Goal: Communication & Community: Ask a question

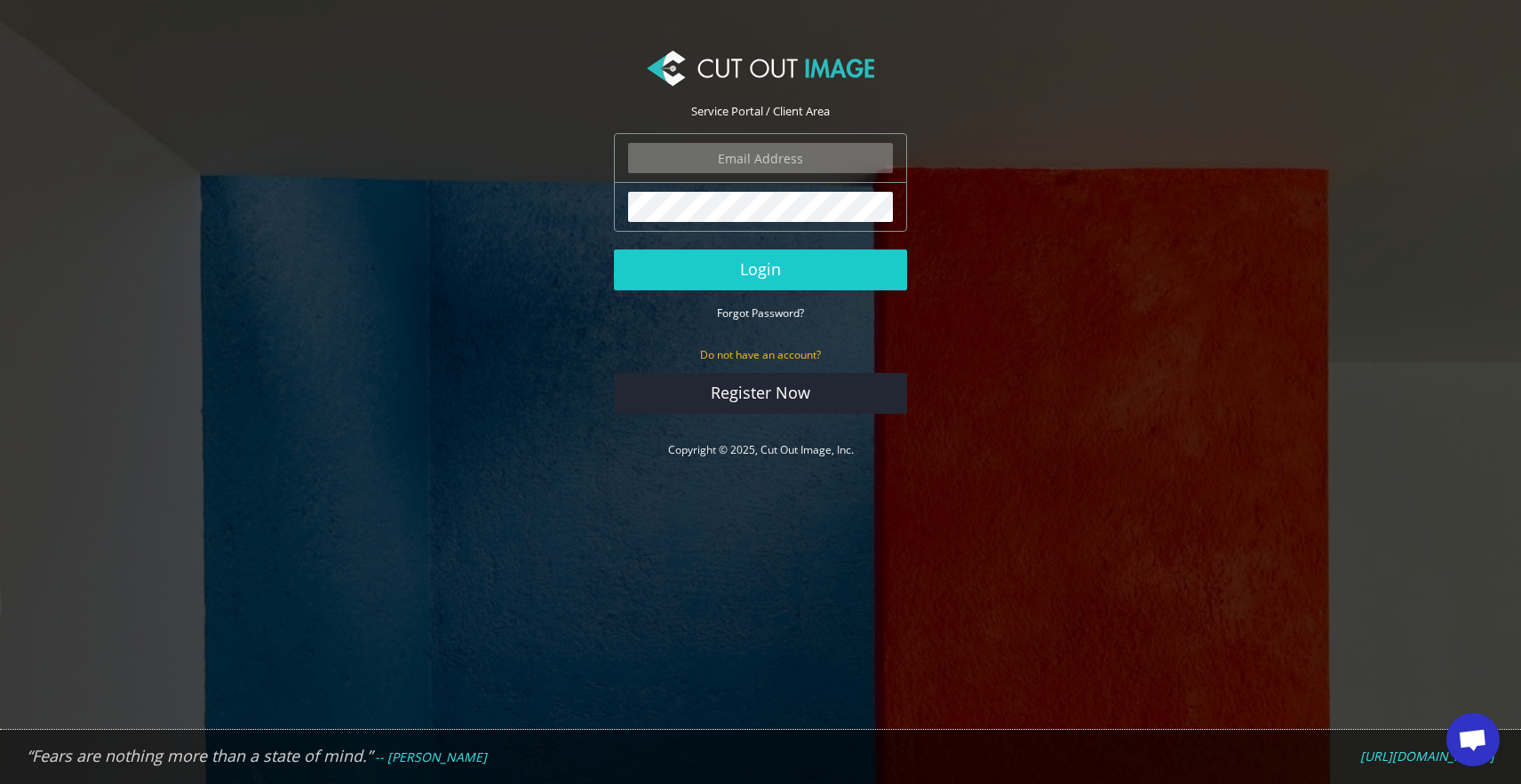
type input "info@noudotten.nl"
click at [760, 269] on button "Login" at bounding box center [760, 270] width 293 height 41
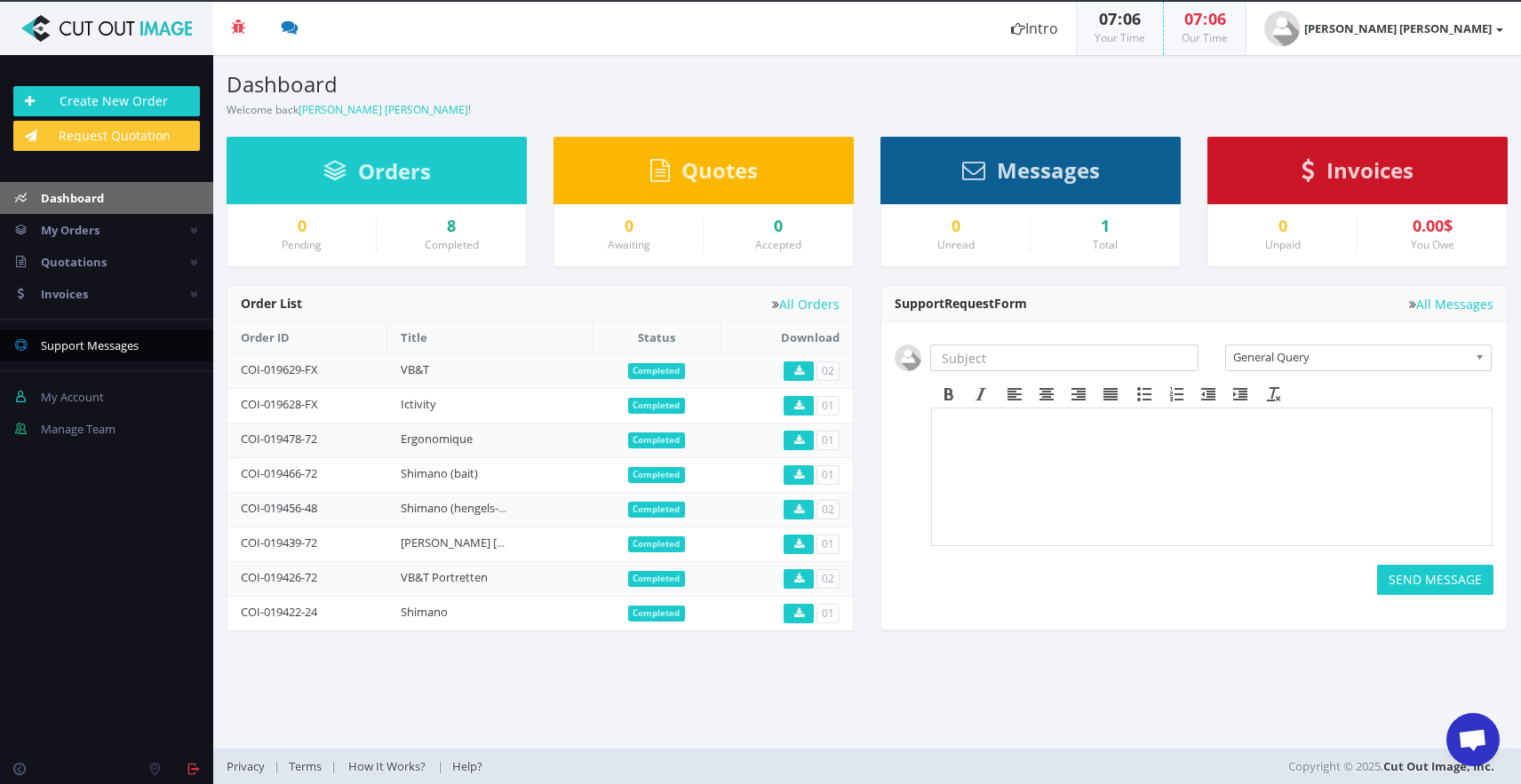
click at [68, 343] on span "Support Messages" at bounding box center [90, 345] width 98 height 16
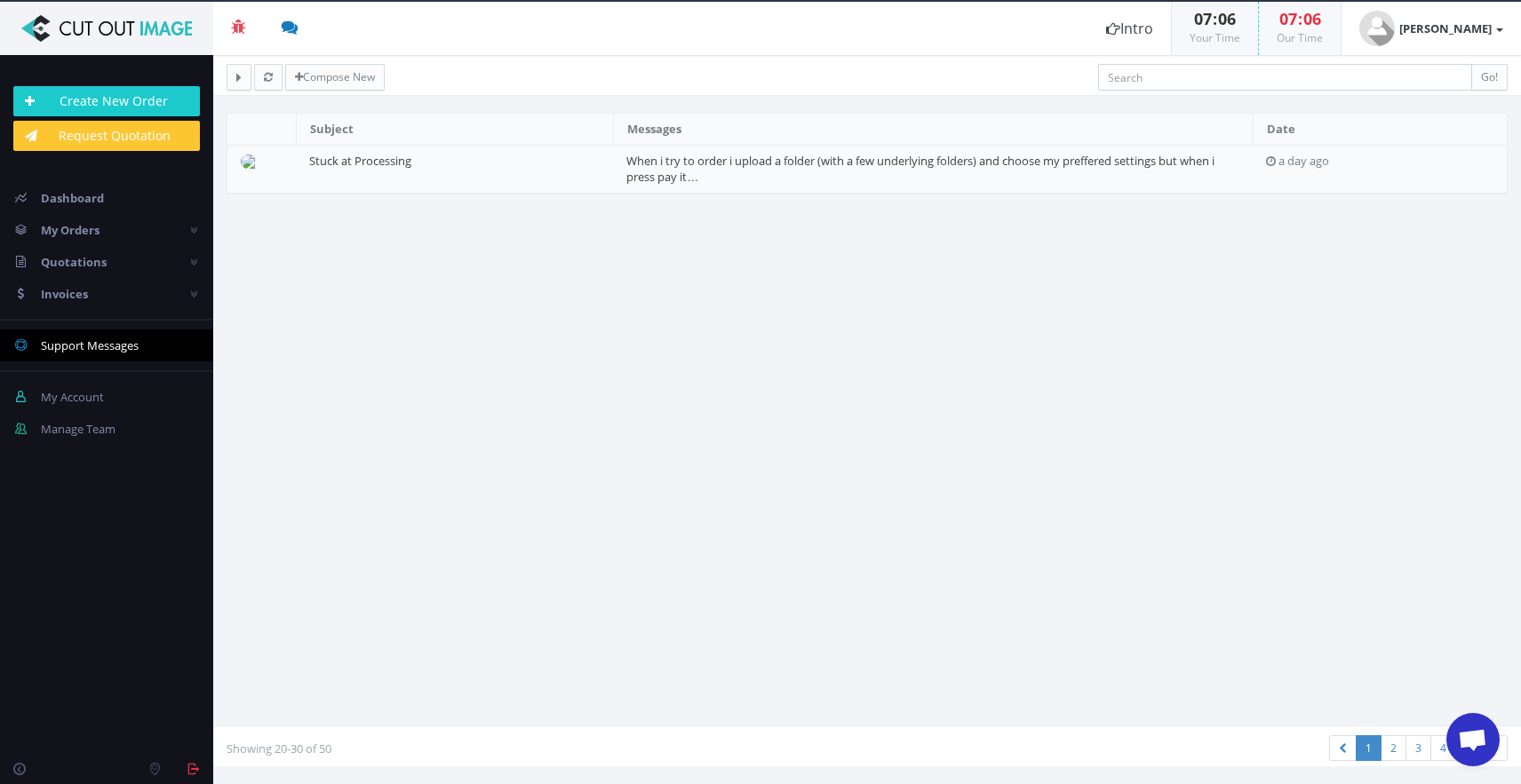
click at [50, 31] on img at bounding box center [106, 28] width 186 height 27
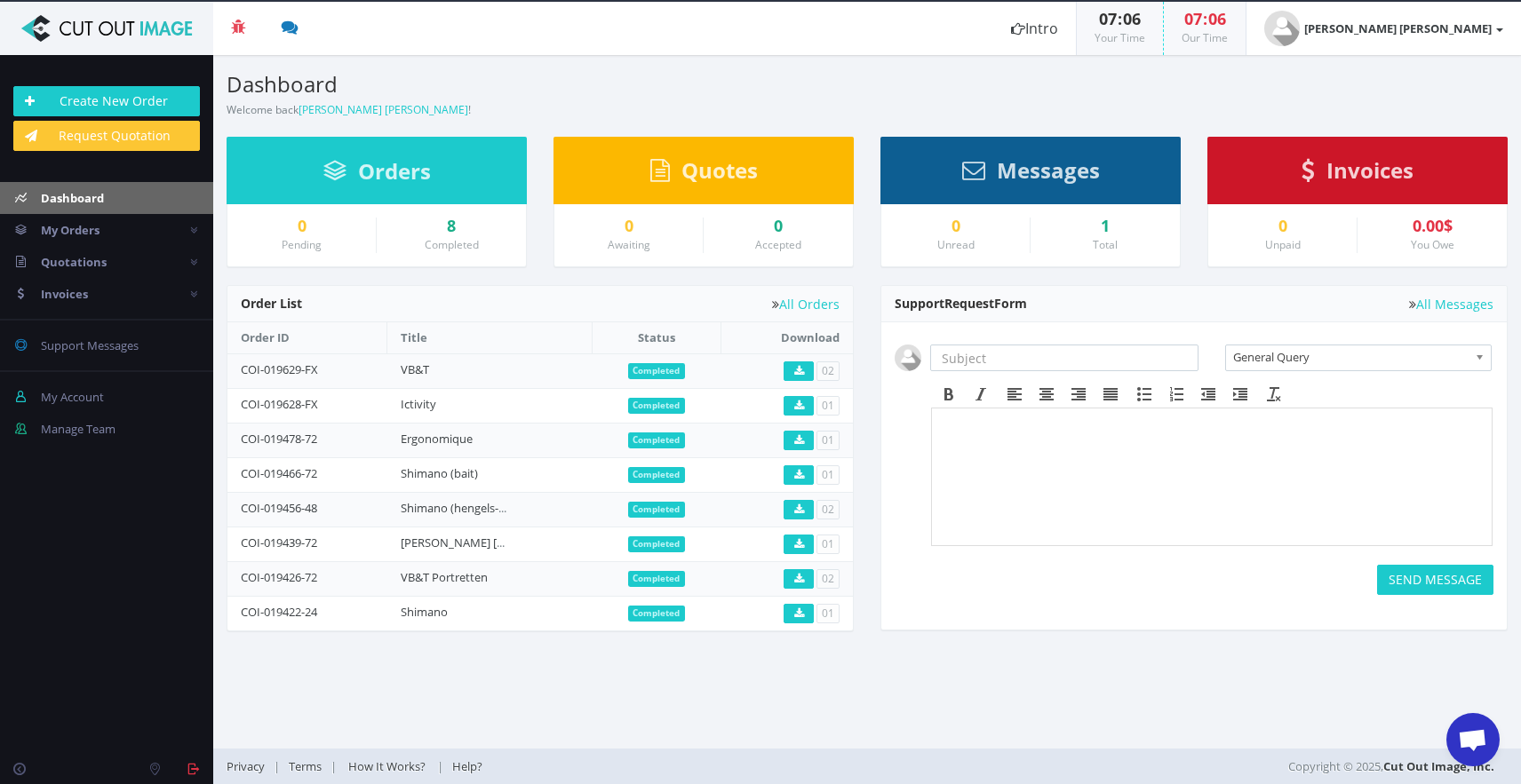
click at [1477, 734] on span "Open de chat" at bounding box center [1473, 741] width 30 height 25
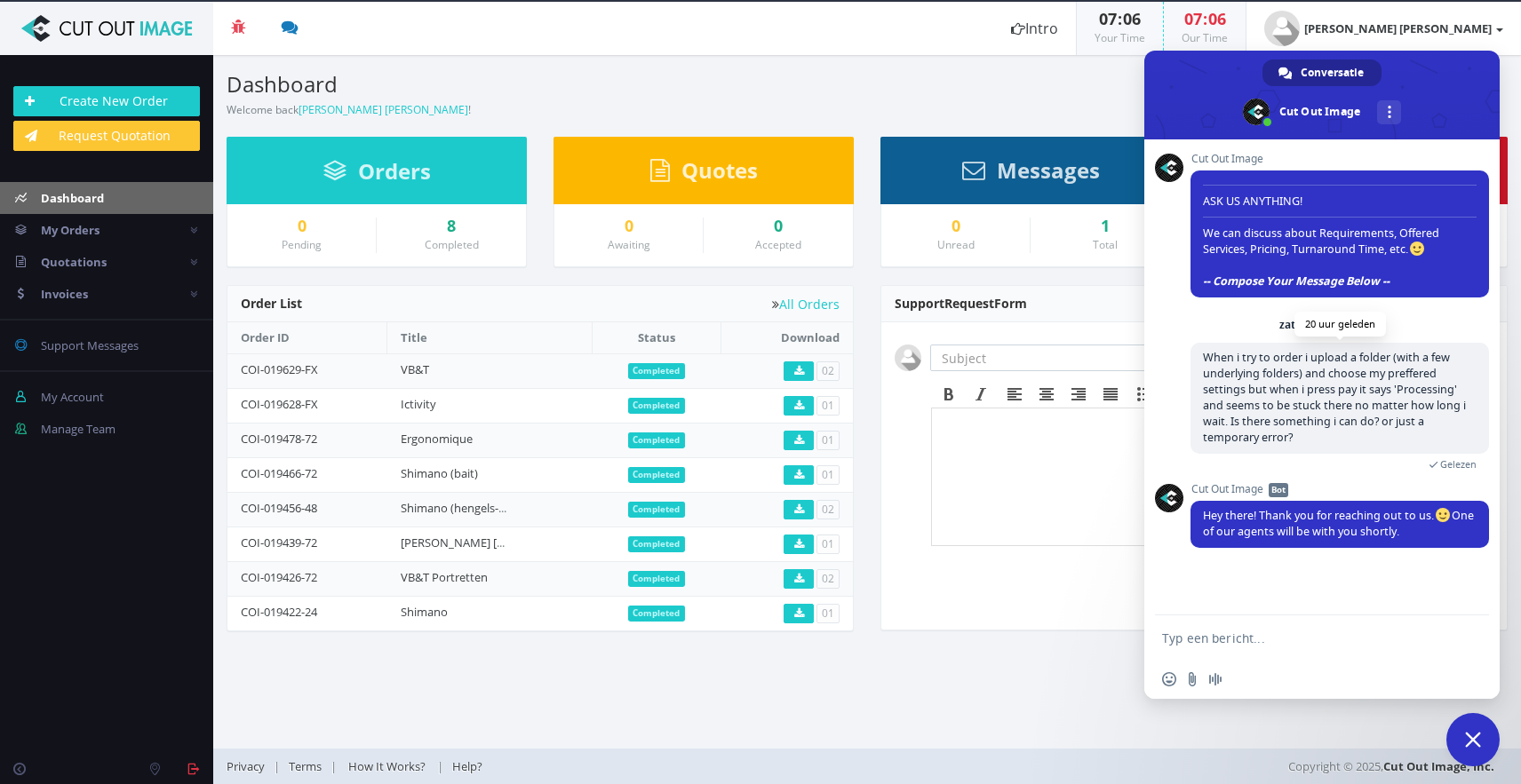
click at [1353, 411] on span "When i try to order i upload a folder (with a few underlying folders) and choos…" at bounding box center [1334, 397] width 263 height 95
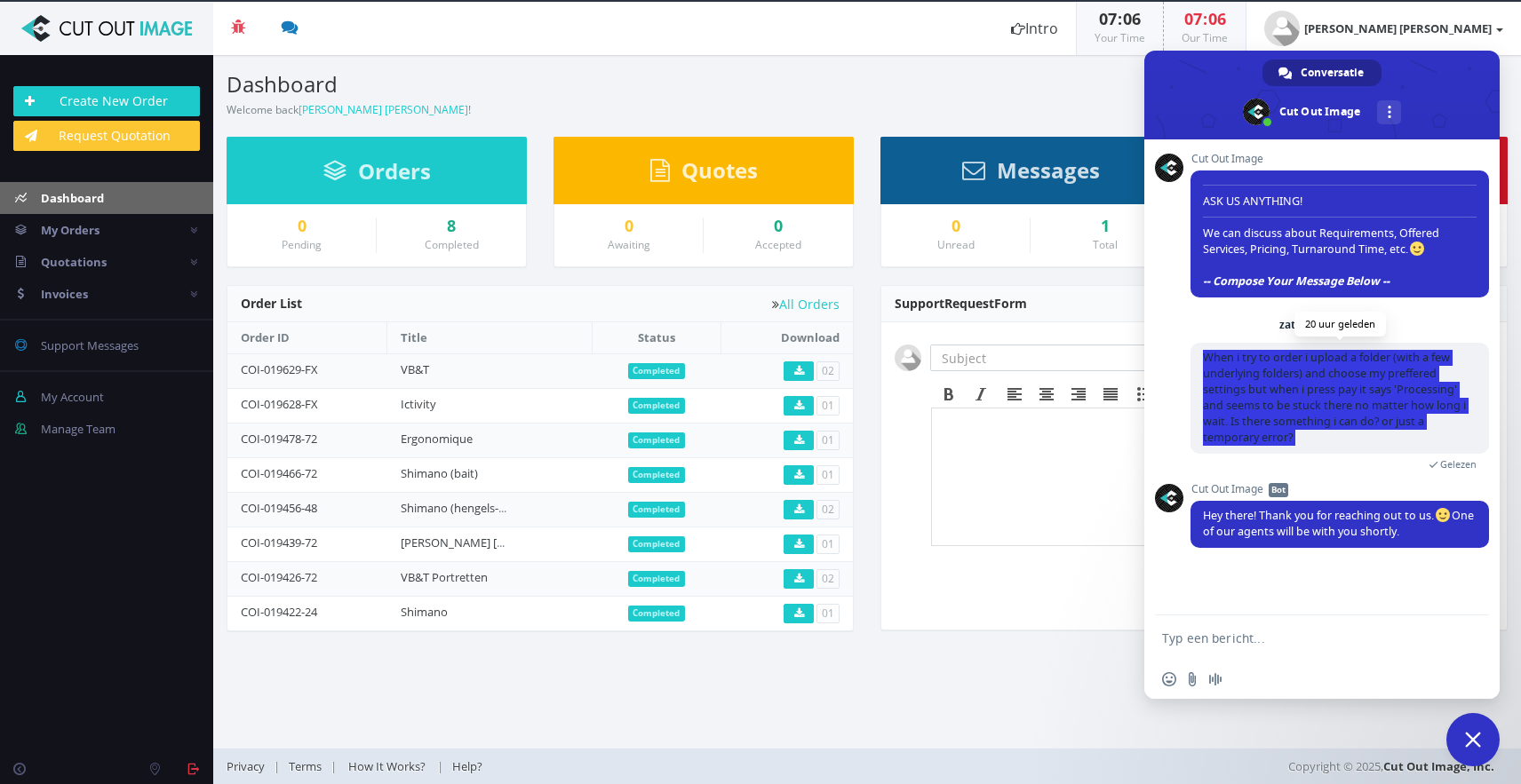
click at [1353, 411] on span "When i try to order i upload a folder (with a few underlying folders) and choos…" at bounding box center [1334, 397] width 263 height 95
copy div "When i try to order i upload a folder (with a few underlying folders) and choos…"
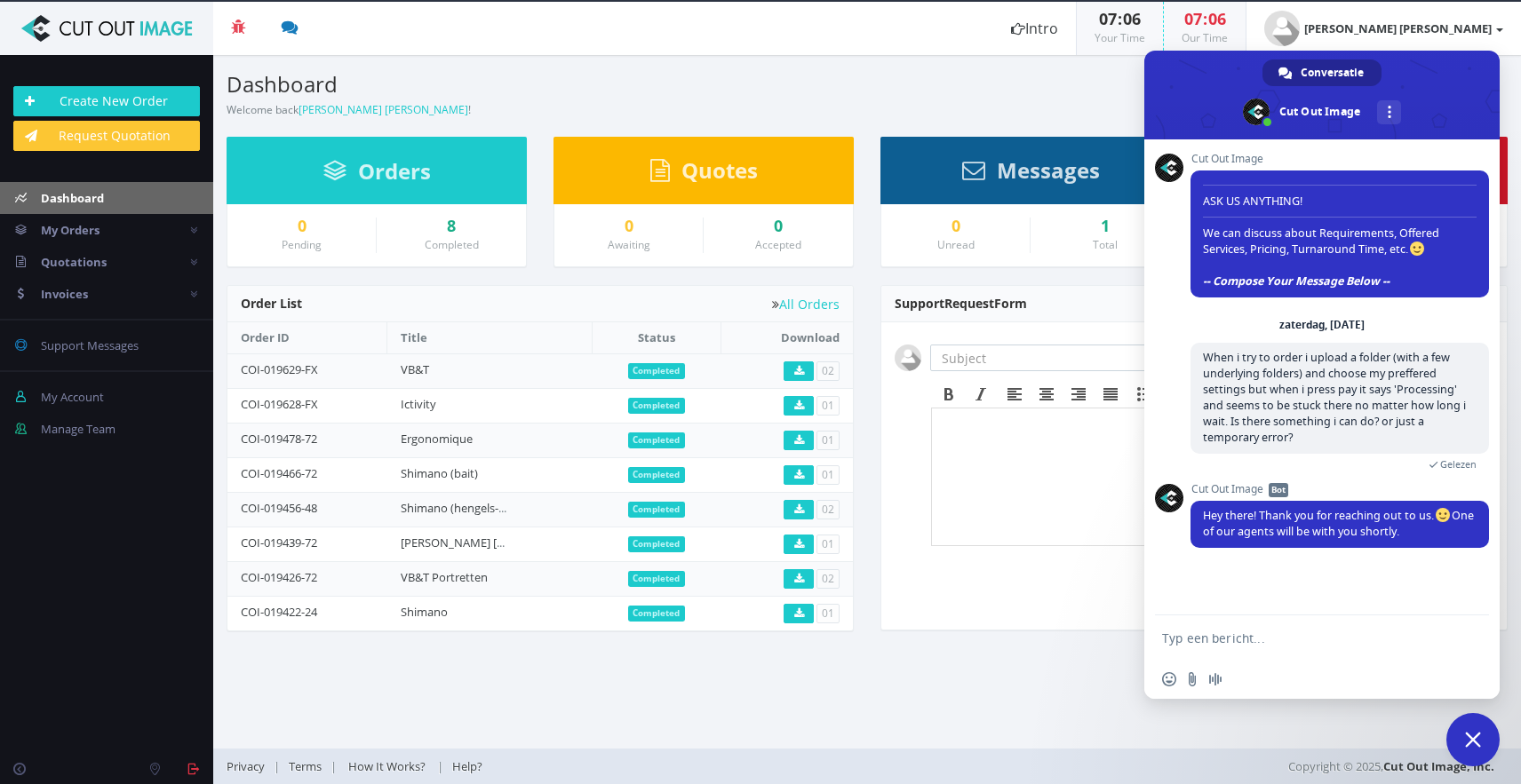
click at [1257, 645] on textarea "Typ een bericht..." at bounding box center [1302, 638] width 281 height 16
click at [1394, 111] on div "Meer kanalen" at bounding box center [1389, 112] width 24 height 24
click at [1169, 312] on div "Cut Out Image ASK US ANYTHING! We can discuss about Requirements, Offered Servi…" at bounding box center [1322, 378] width 355 height 476
click at [1336, 67] on span "Conversatie" at bounding box center [1332, 72] width 63 height 27
click at [1336, 68] on span "Conversatie" at bounding box center [1332, 72] width 63 height 27
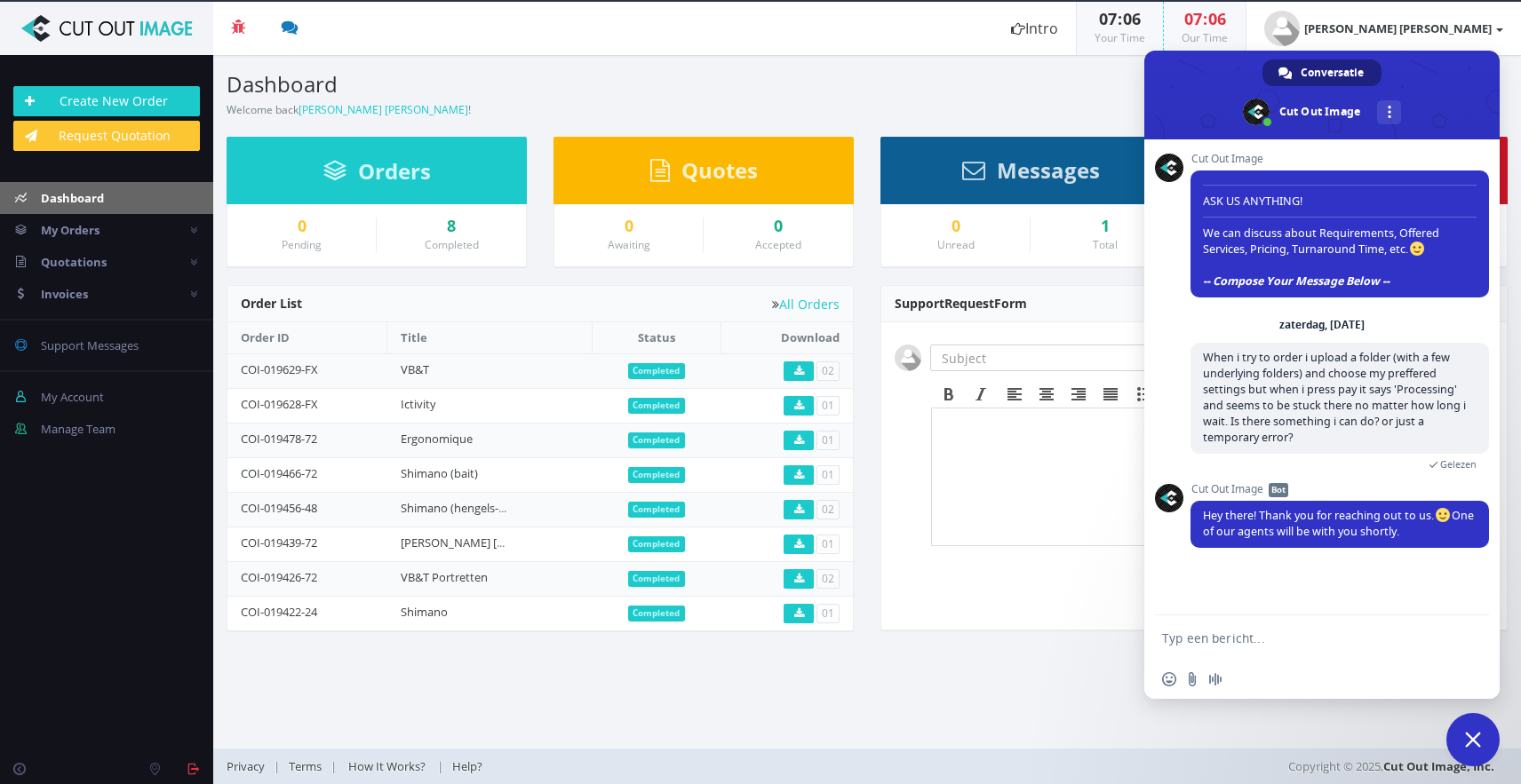
click at [1336, 68] on span "Conversatie" at bounding box center [1332, 72] width 63 height 27
click at [1480, 728] on span "Chat sluiten" at bounding box center [1473, 740] width 54 height 54
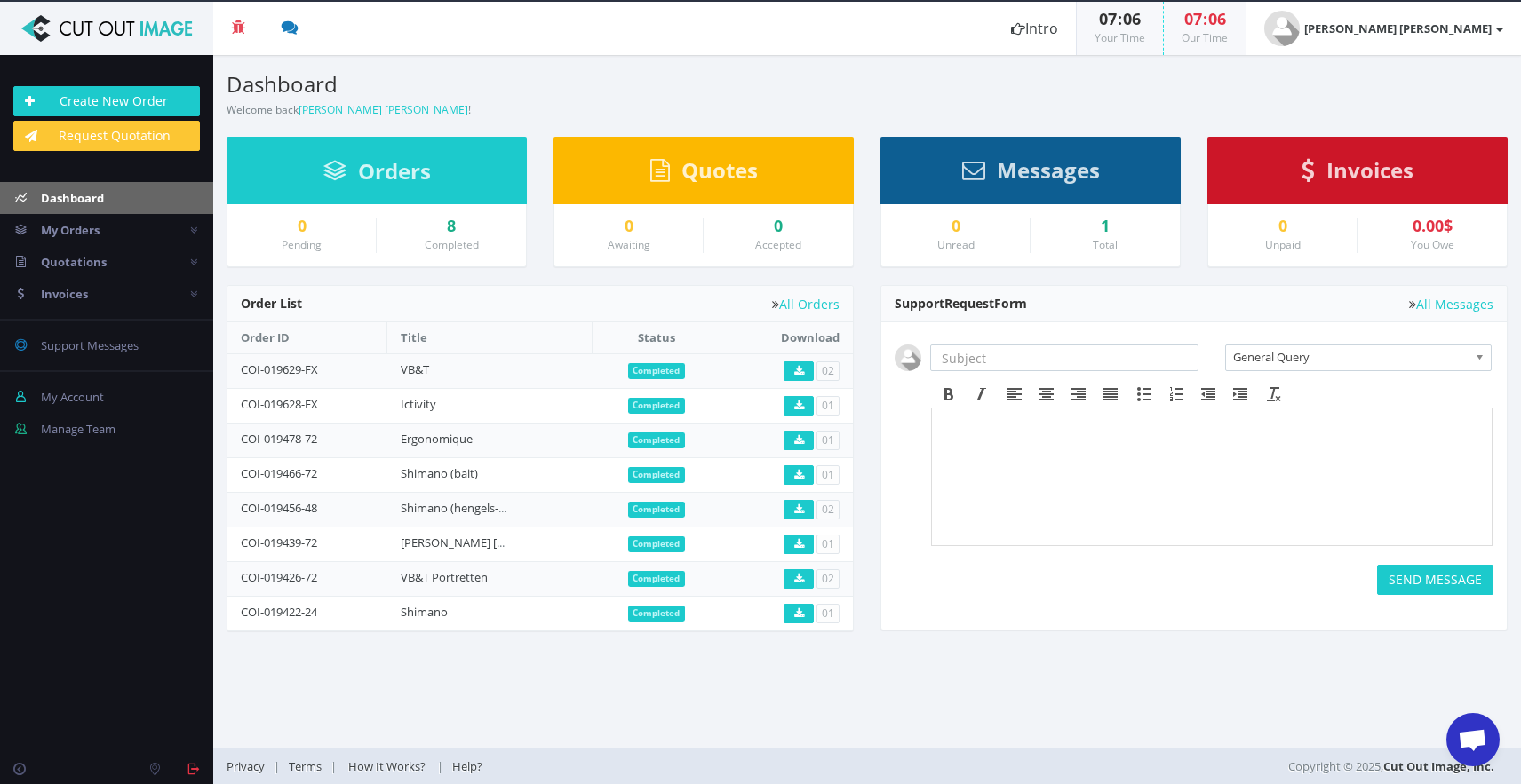
click at [1125, 653] on section "Dashboard Welcome back Noud Otten ! Create New Order Welcome Noud Otten ! Order…" at bounding box center [866, 401] width 1307 height 693
click at [79, 344] on span "Support Messages" at bounding box center [90, 345] width 98 height 16
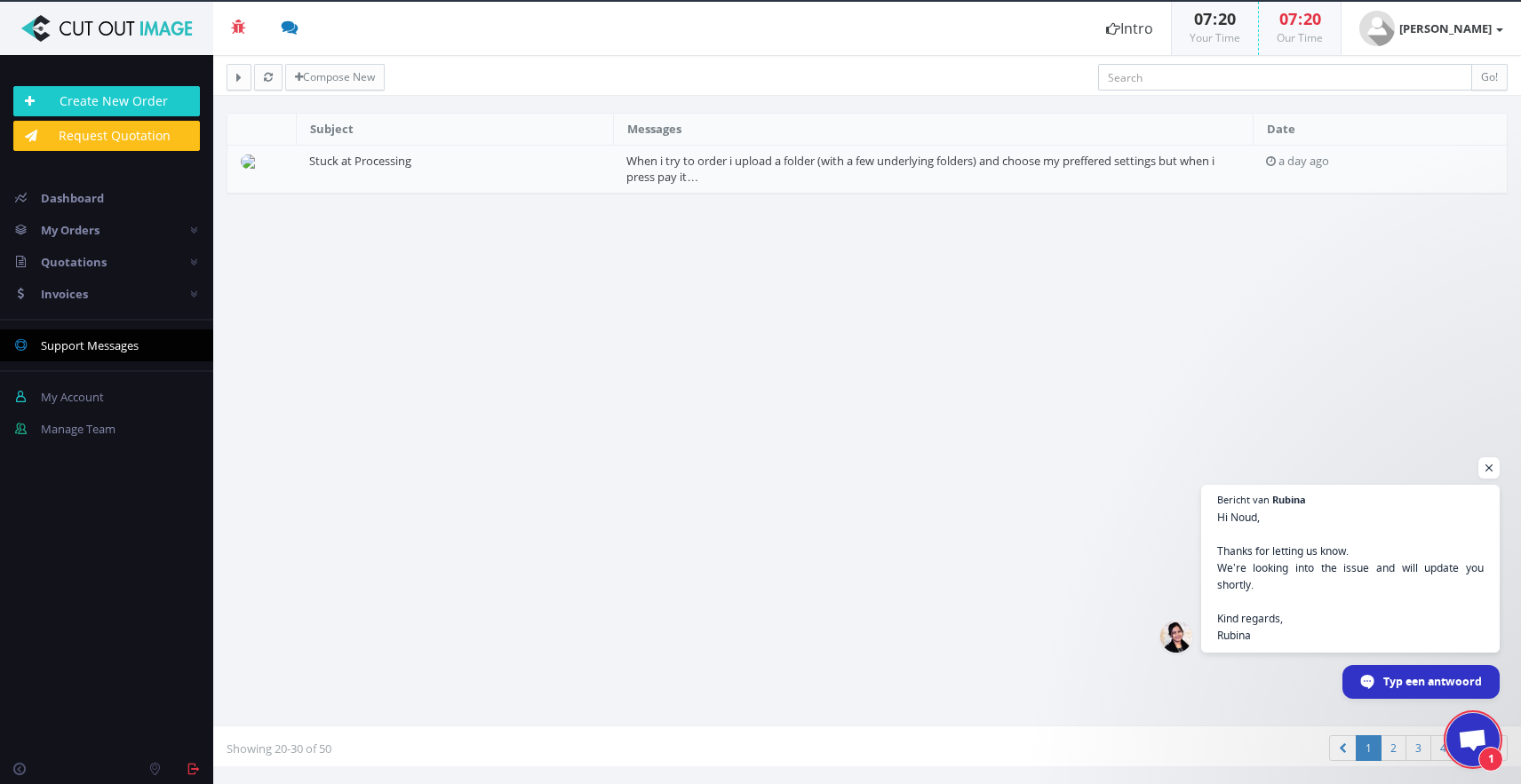
scroll to position [157, 0]
click at [173, 36] on img at bounding box center [106, 28] width 186 height 27
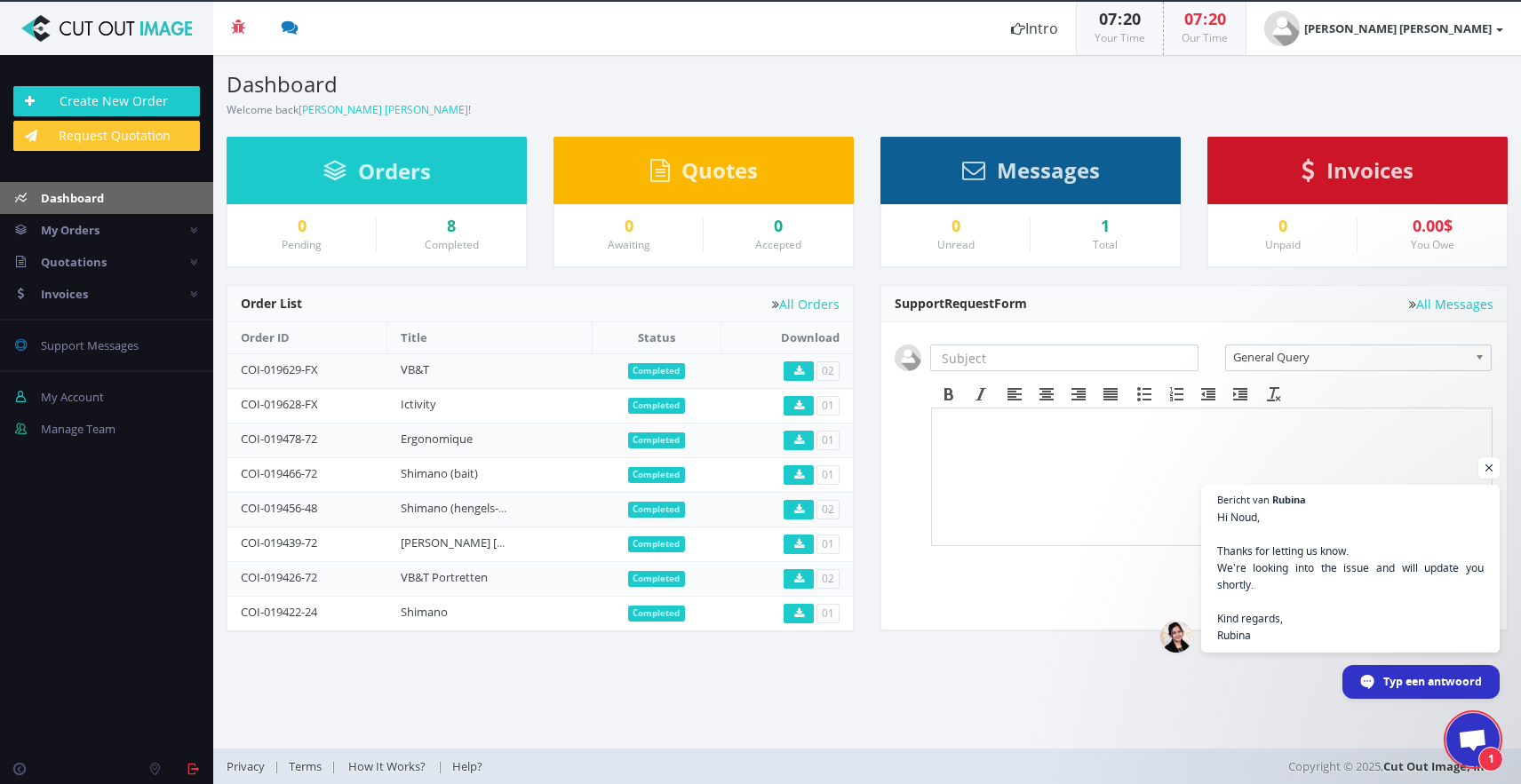
scroll to position [157, 0]
click at [1463, 739] on span "Open de chat" at bounding box center [1473, 741] width 30 height 25
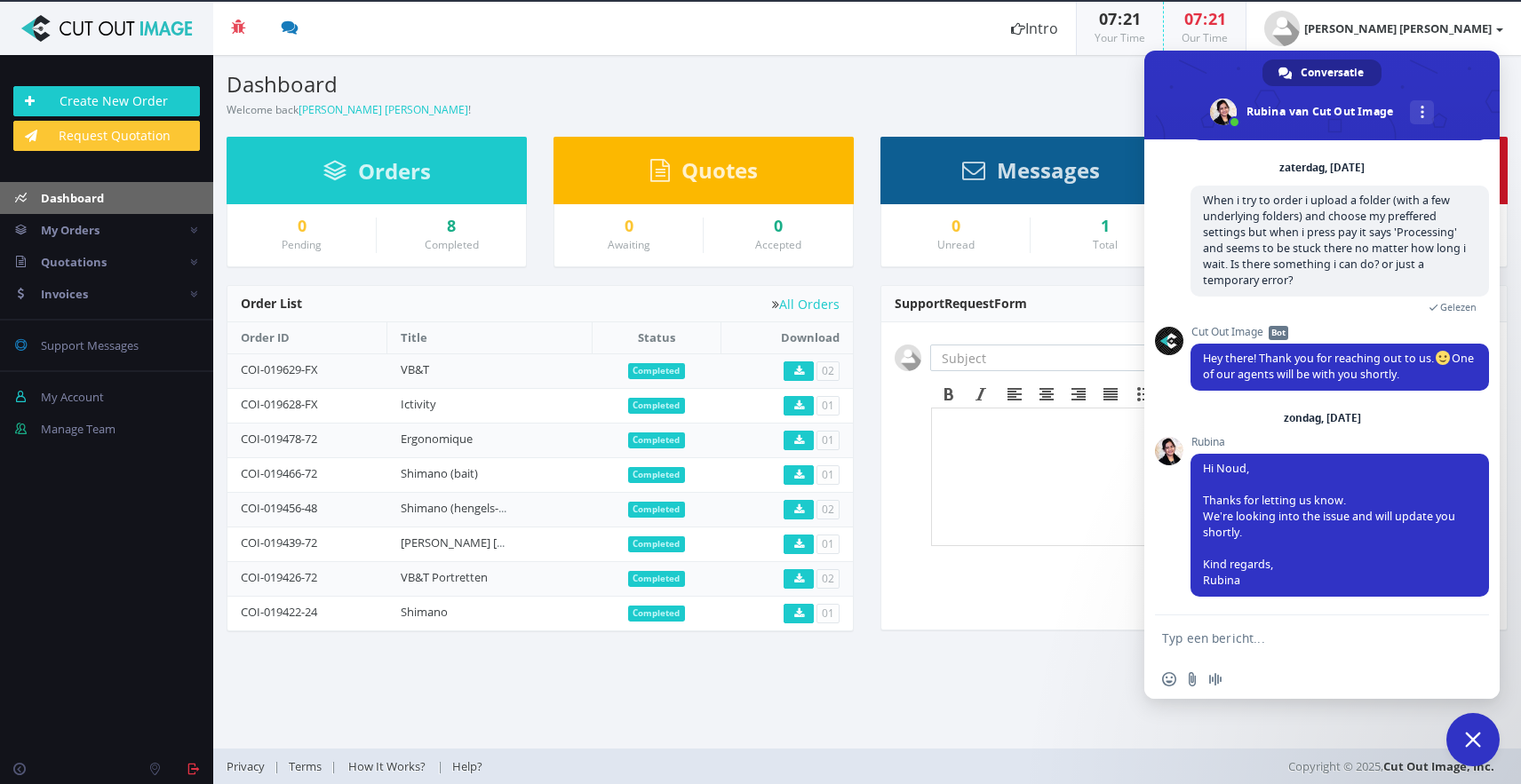
click at [1472, 728] on span "Chat sluiten" at bounding box center [1473, 740] width 54 height 54
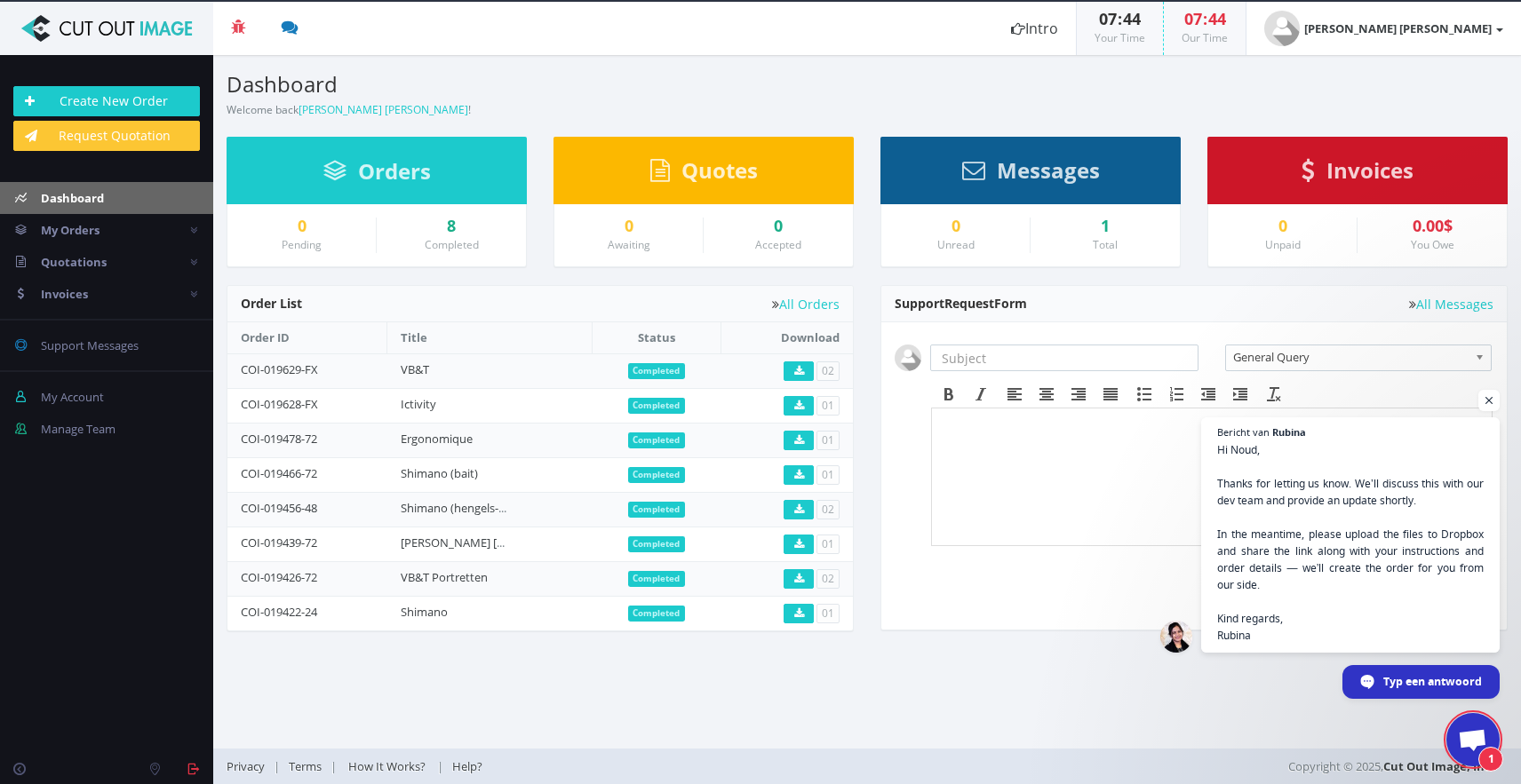
click at [1471, 724] on span "1" at bounding box center [1473, 740] width 54 height 54
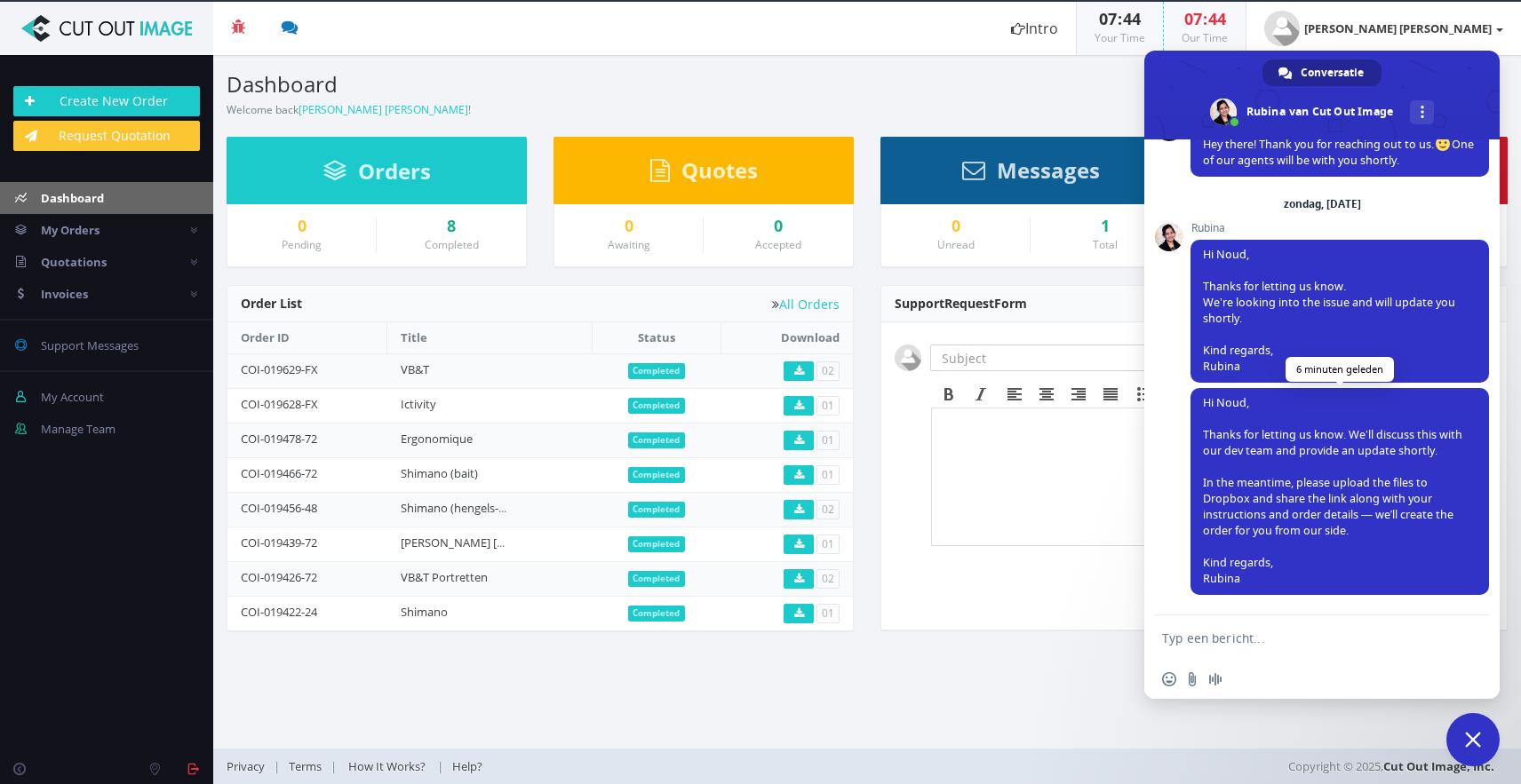
scroll to position [369, 0]
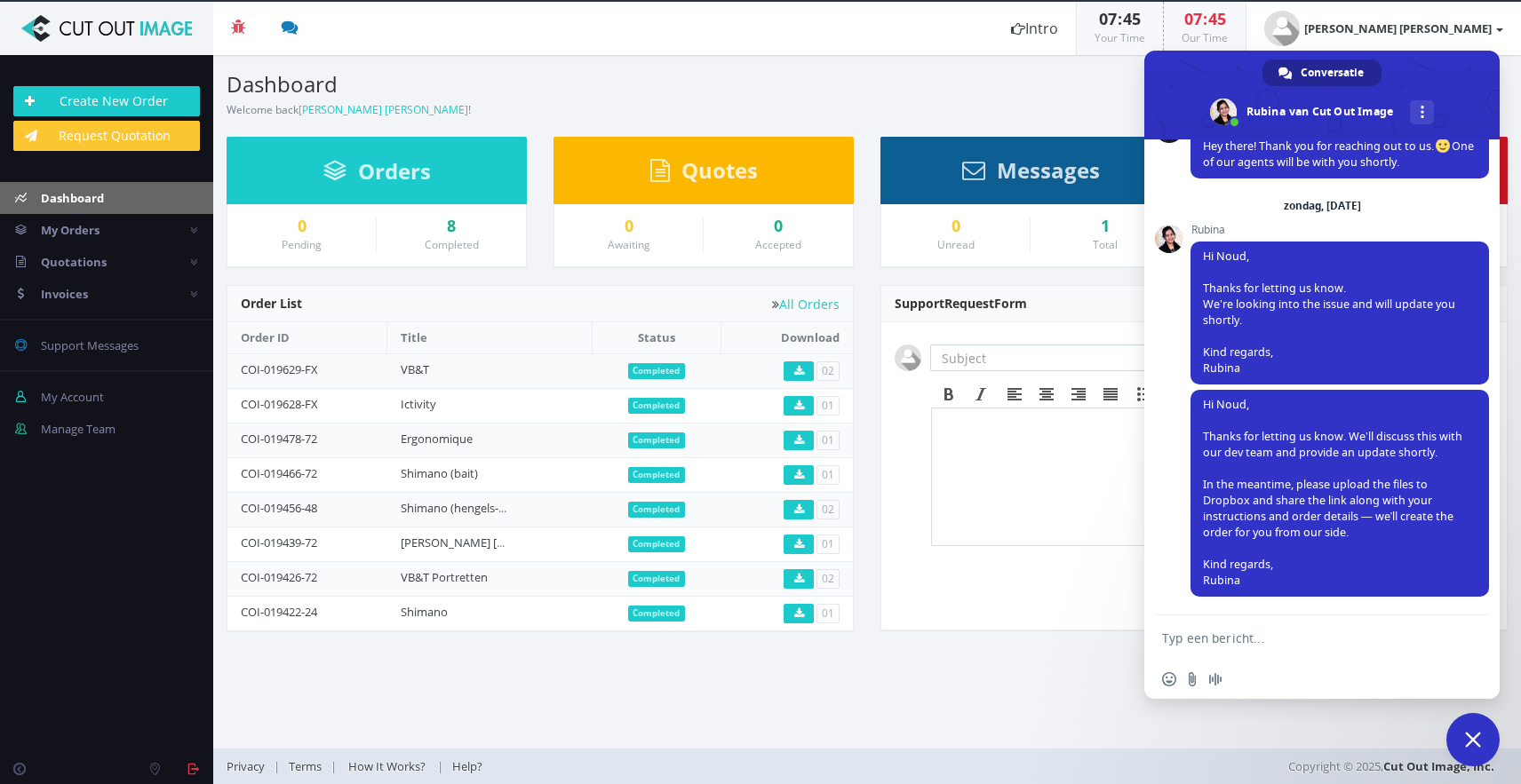
click at [516, 93] on h3 "Dashboard" at bounding box center [540, 84] width 627 height 23
click at [1207, 638] on textarea "Typ een bericht..." at bounding box center [1302, 638] width 281 height 16
type textarea "T"
type textarea "Do you need me to send the link and instructions through here?"
click at [1337, 650] on textarea "Do you need me to send the link and instructions through here?" at bounding box center [1302, 643] width 281 height 32
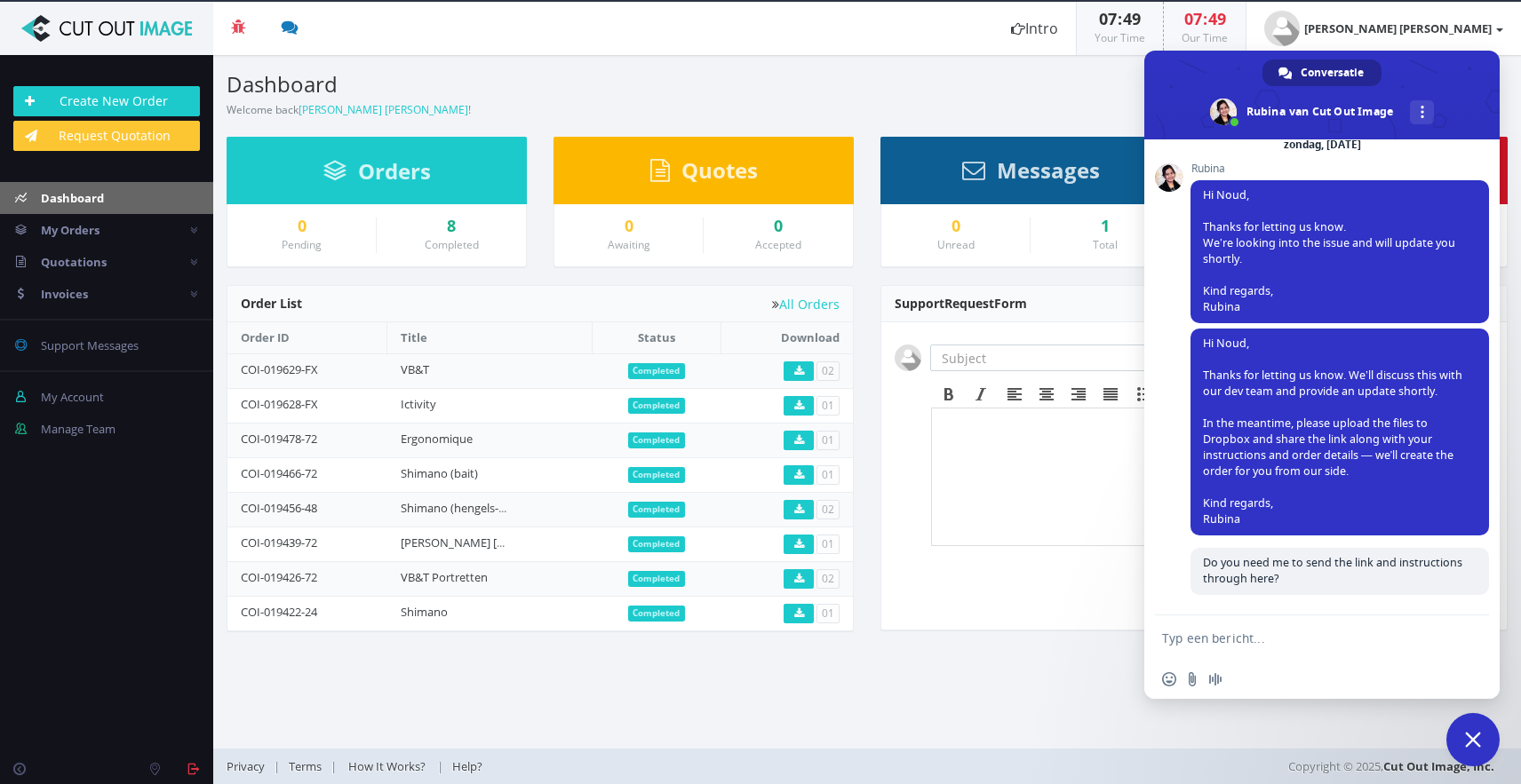
scroll to position [429, 0]
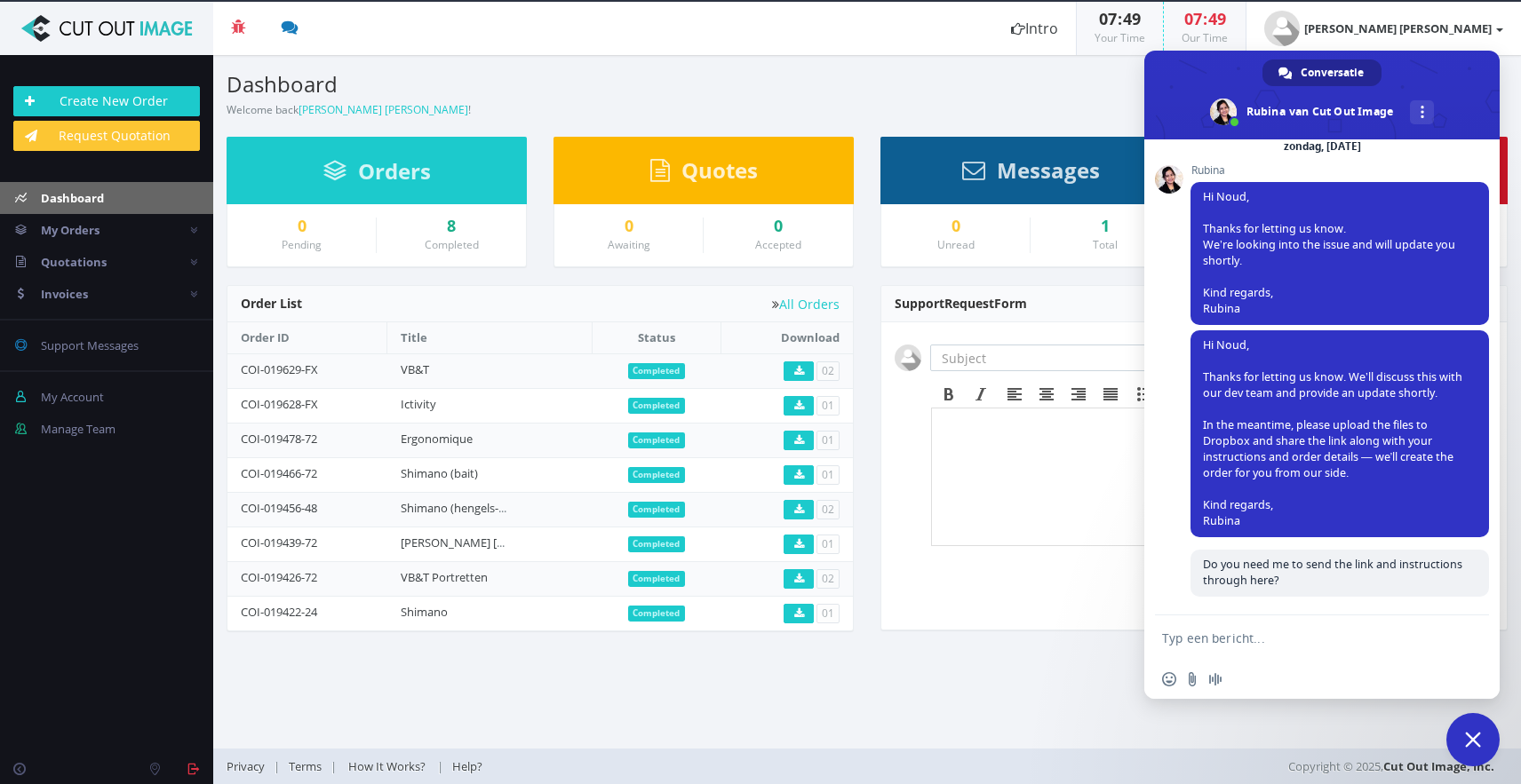
click at [1465, 726] on span "Chat sluiten" at bounding box center [1473, 740] width 54 height 54
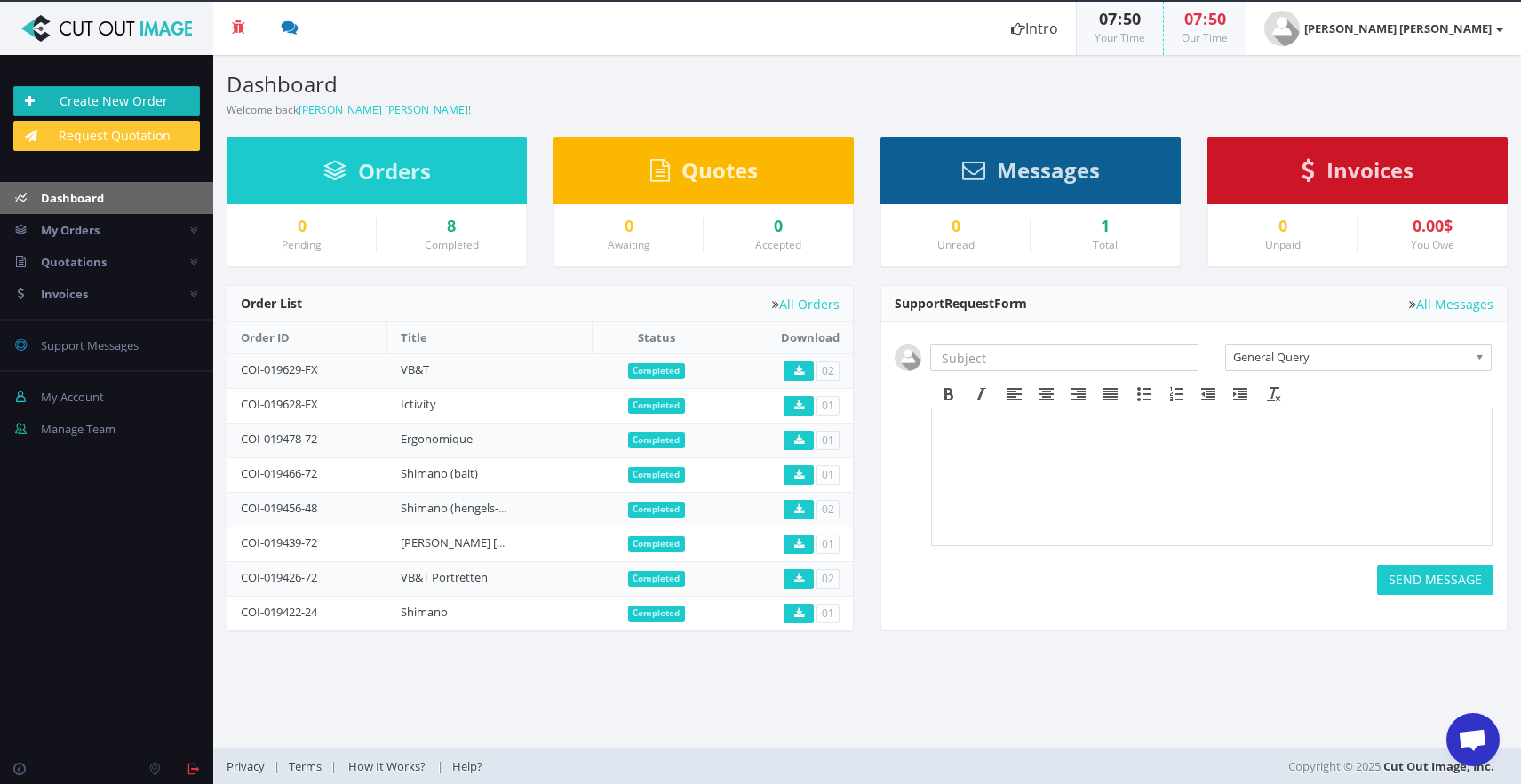
click at [156, 111] on link "Create New Order" at bounding box center [106, 101] width 186 height 31
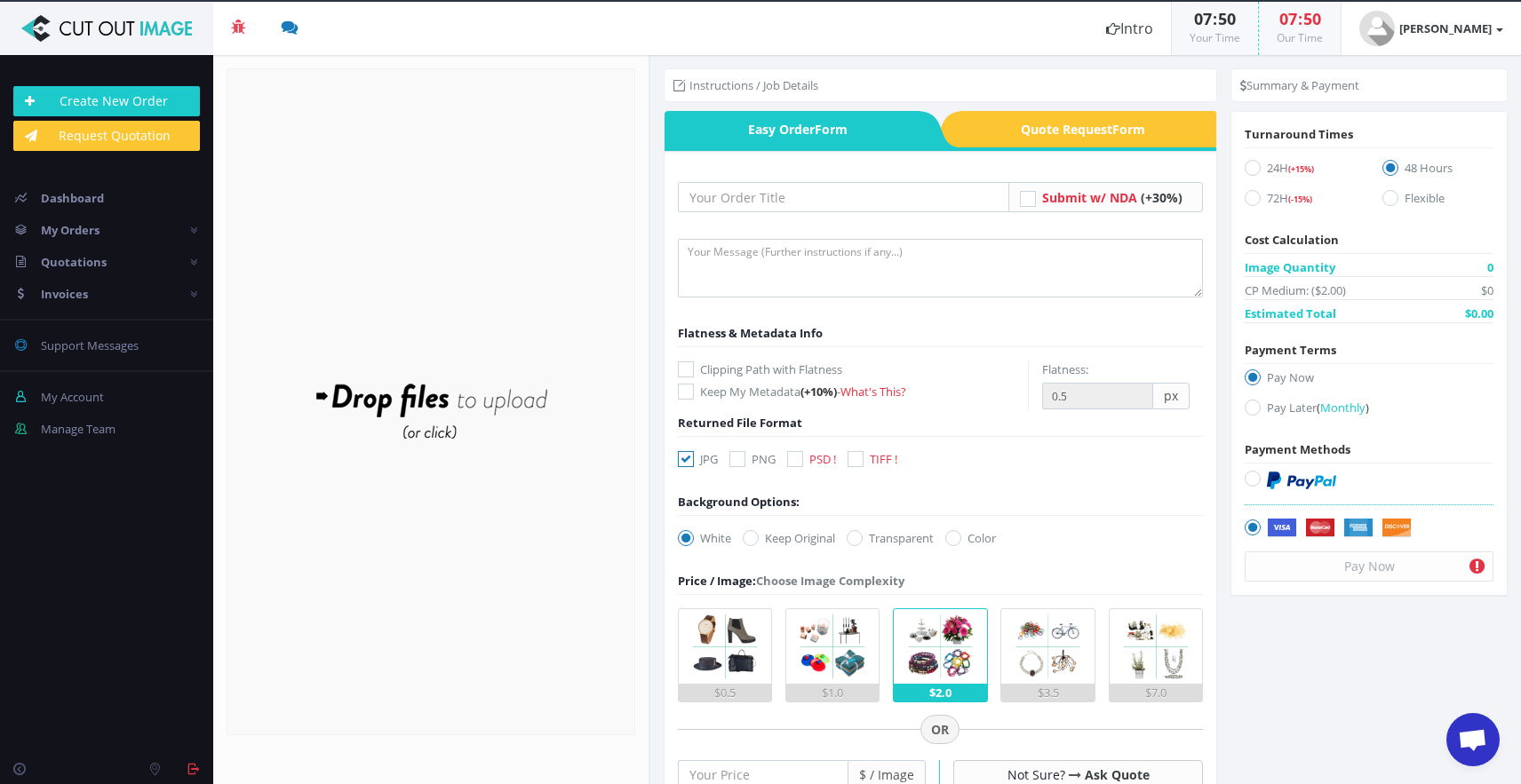
scroll to position [429, 0]
